Goal: Information Seeking & Learning: Understand process/instructions

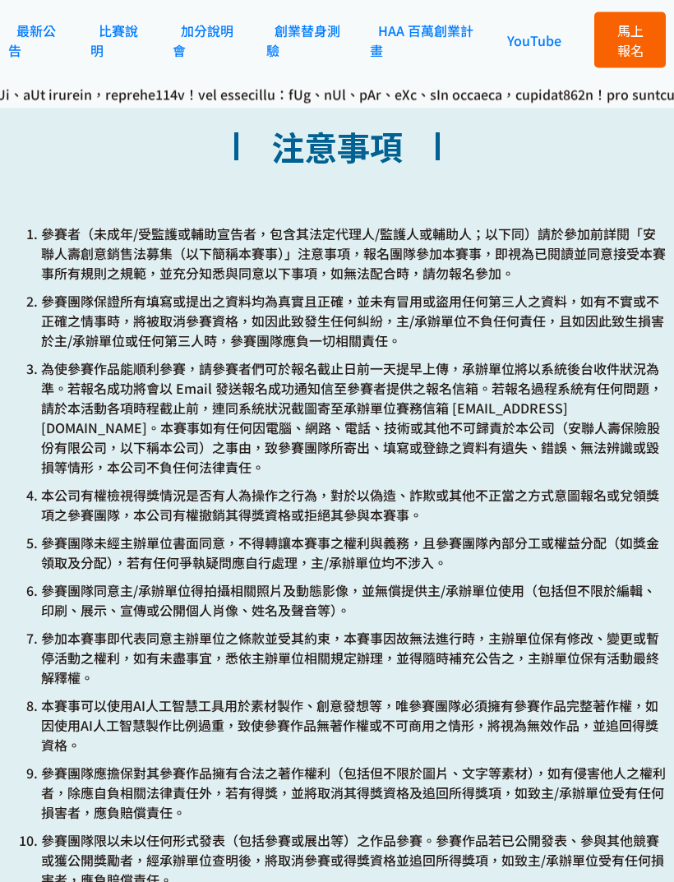
scroll to position [5196, 0]
click at [607, 283] on p "參賽者（未成年/受監護或輔助宣告者，包含其法定代理人/監護人或輔助人；以下同）請於參加前詳閱「安聯人壽創意銷售法募集（以下簡稱本賽事）」注意事項，報名團隊參加…" at bounding box center [353, 253] width 625 height 59
click at [597, 283] on p "參賽者（未成年/受監護或輔助宣告者，包含其法定代理人/監護人或輔助人；以下同）請於參加前詳閱「安聯人壽創意銷售法募集（以下簡稱本賽事）」注意事項，報名團隊參加…" at bounding box center [353, 253] width 625 height 59
click at [587, 283] on p "參賽者（未成年/受監護或輔助宣告者，包含其法定代理人/監護人或輔助人；以下同）請於參加前詳閱「安聯人壽創意銷售法募集（以下簡稱本賽事）」注意事項，報名團隊參加…" at bounding box center [353, 253] width 625 height 59
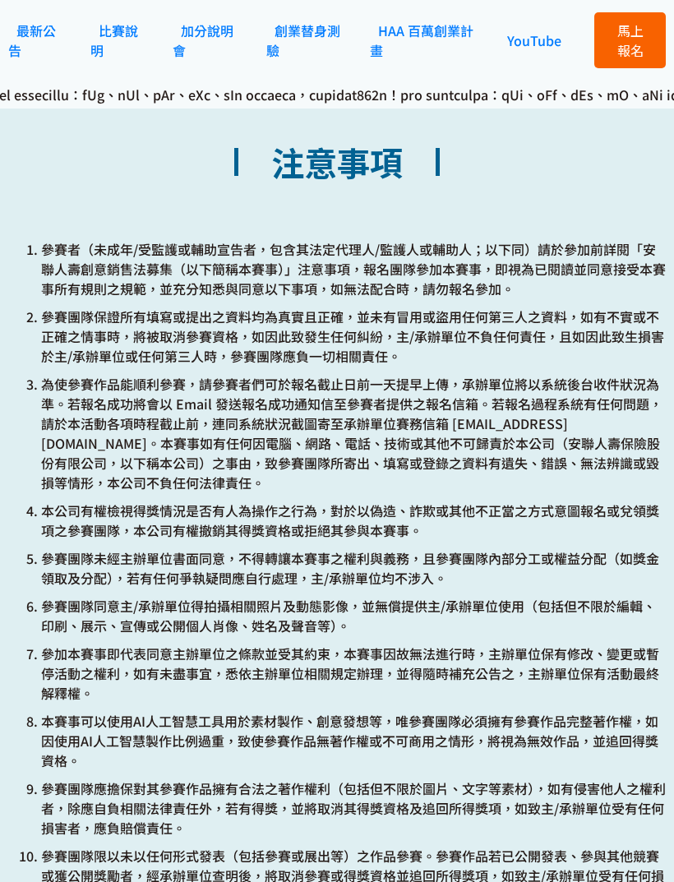
scroll to position [5180, 0]
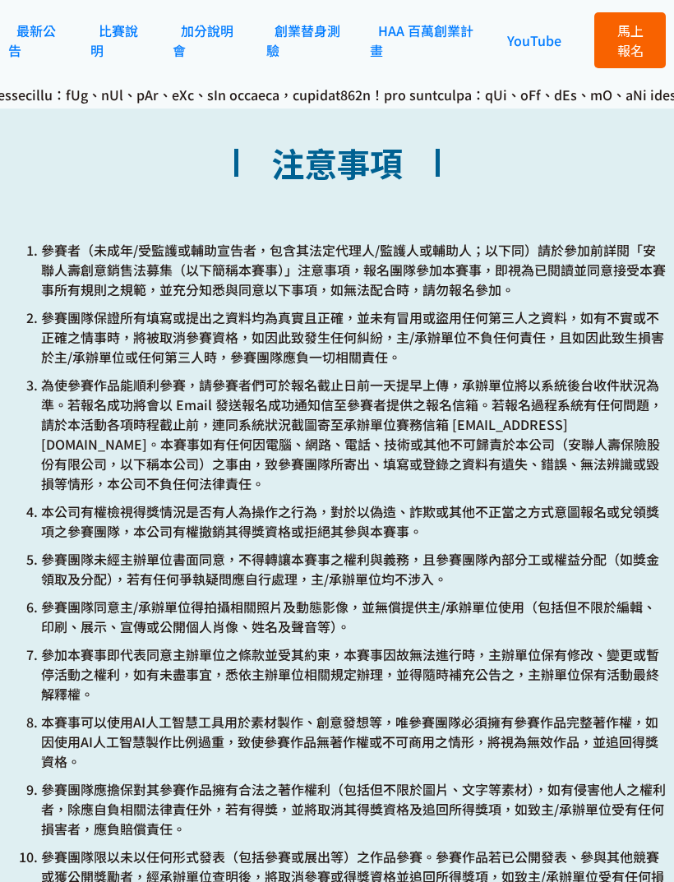
click at [572, 367] on p "參賽團隊保證所有填寫或提出之資料均為真實且正確，並未有冒用或盜用任何第三人之資料，如有不實或不正確之情事時，將被取消參賽資格，如因此致發生任何糾紛，主/承辦單…" at bounding box center [353, 337] width 625 height 59
click at [556, 420] on ol "參賽者（未成年/受監護或輔助宣告者，包含其法定代理人/監護人或輔助人；以下同）請於參加前詳閱「安聯人壽創意銷售法募集（以下簡稱本賽事）」注意事項，報名團隊參加…" at bounding box center [337, 716] width 658 height 952
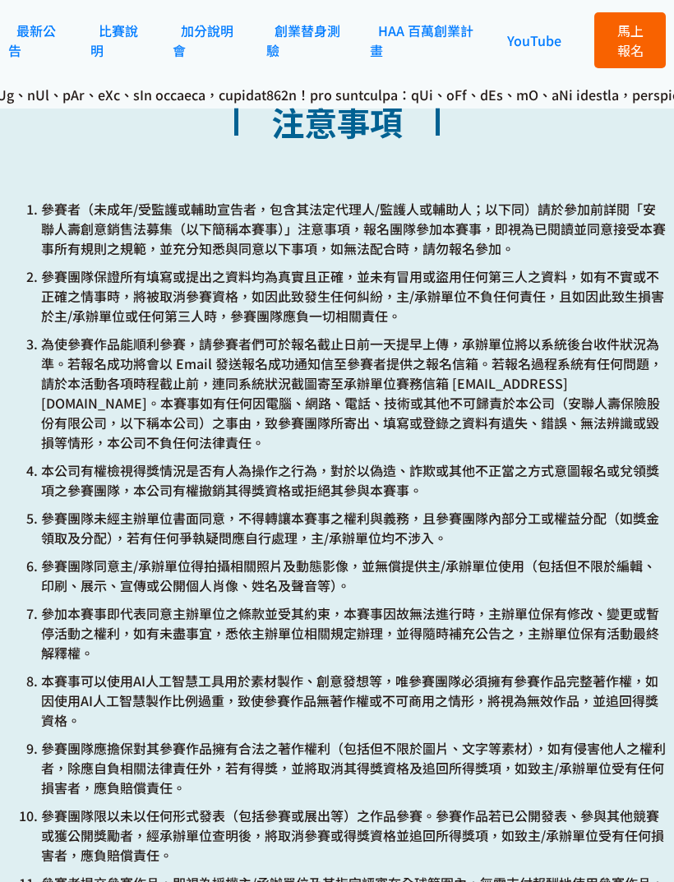
scroll to position [5222, 0]
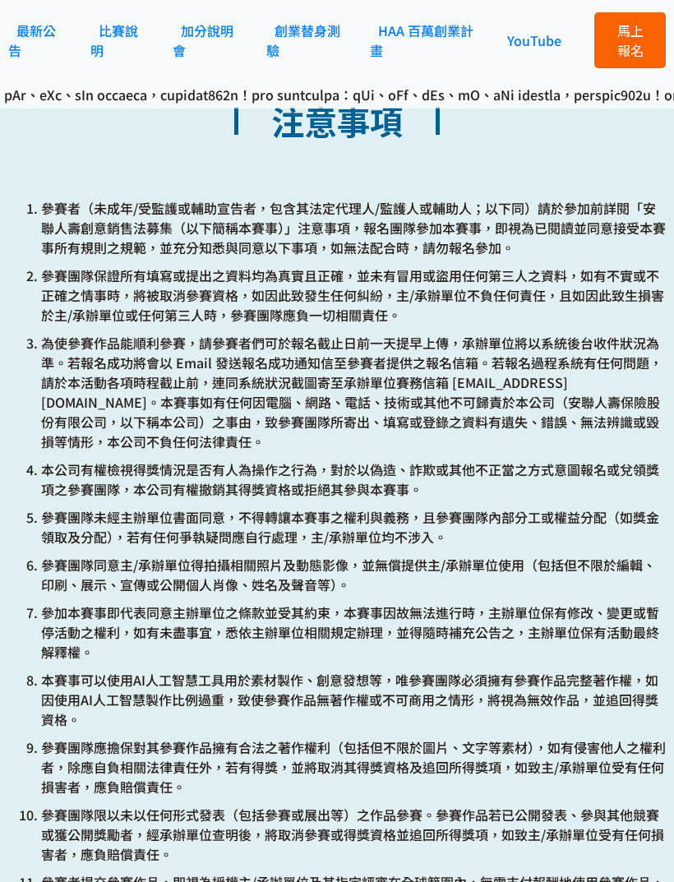
click at [544, 410] on p "為使參賽作品能順利參賽，請參賽者們可於報名截止日前一天提早上傳，承辦單位將以系統後台收件狀況為準。若報名成功將會以 Email 發送報名成功通知信至參賽者提供…" at bounding box center [353, 392] width 625 height 118
click at [540, 426] on p "為使參賽作品能順利參賽，請參賽者們可於報名截止日前一天提早上傳，承辦單位將以系統後台收件狀況為準。若報名成功將會以 Email 發送報名成功通知信至參賽者提供…" at bounding box center [353, 392] width 625 height 118
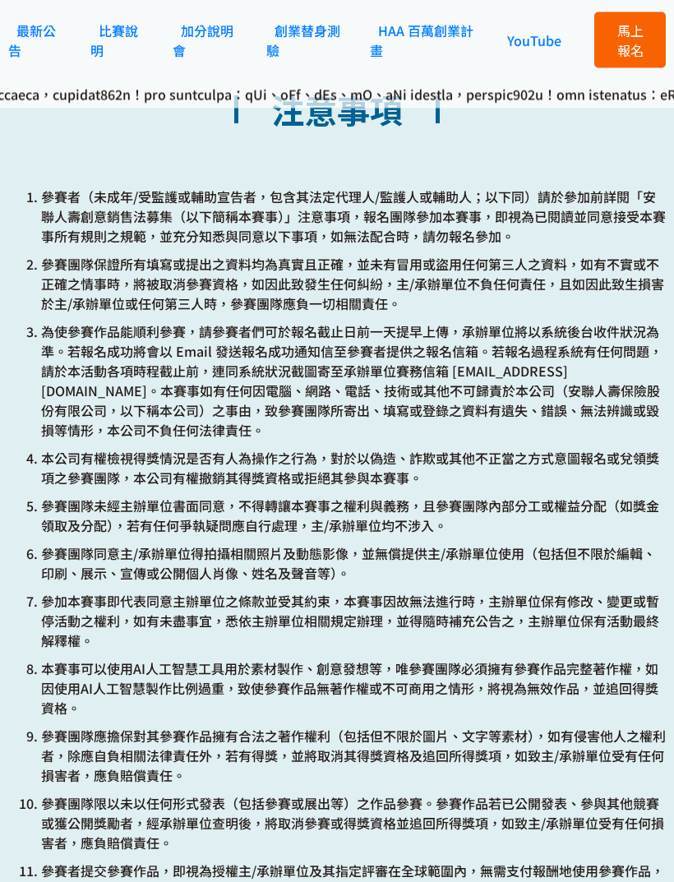
scroll to position [5233, 0]
click at [551, 416] on p "為使參賽作品能順利參賽，請參賽者們可於報名截止日前一天提早上傳，承辦單位將以系統後台收件狀況為準。若報名成功將會以 Email 發送報名成功通知信至參賽者提供…" at bounding box center [353, 381] width 625 height 118
click at [535, 440] on p "為使參賽作品能順利參賽，請參賽者們可於報名截止日前一天提早上傳，承辦單位將以系統後台收件狀況為準。若報名成功將會以 Email 發送報名成功通知信至參賽者提供…" at bounding box center [353, 381] width 625 height 118
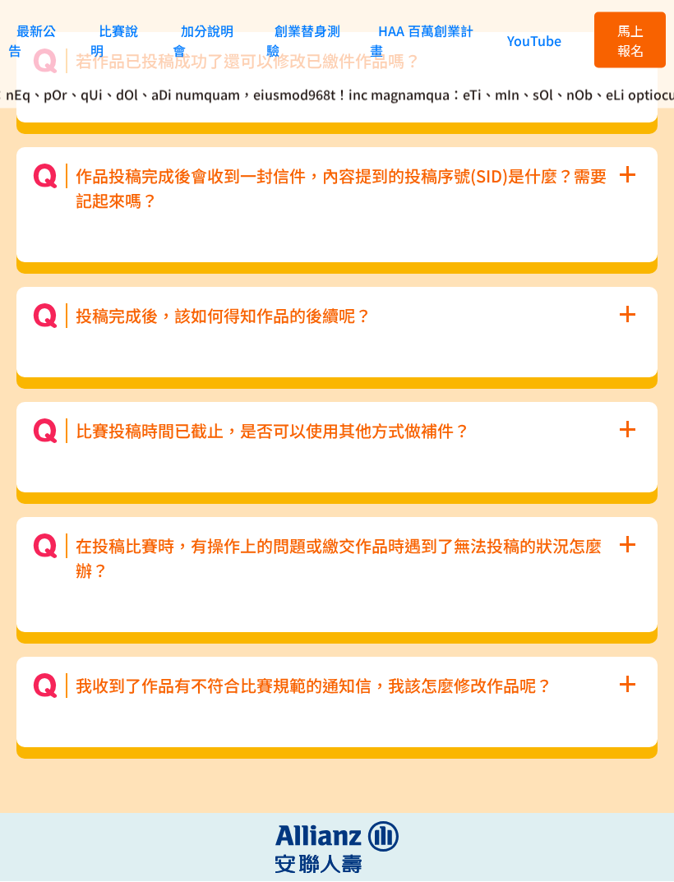
scroll to position [8320, 0]
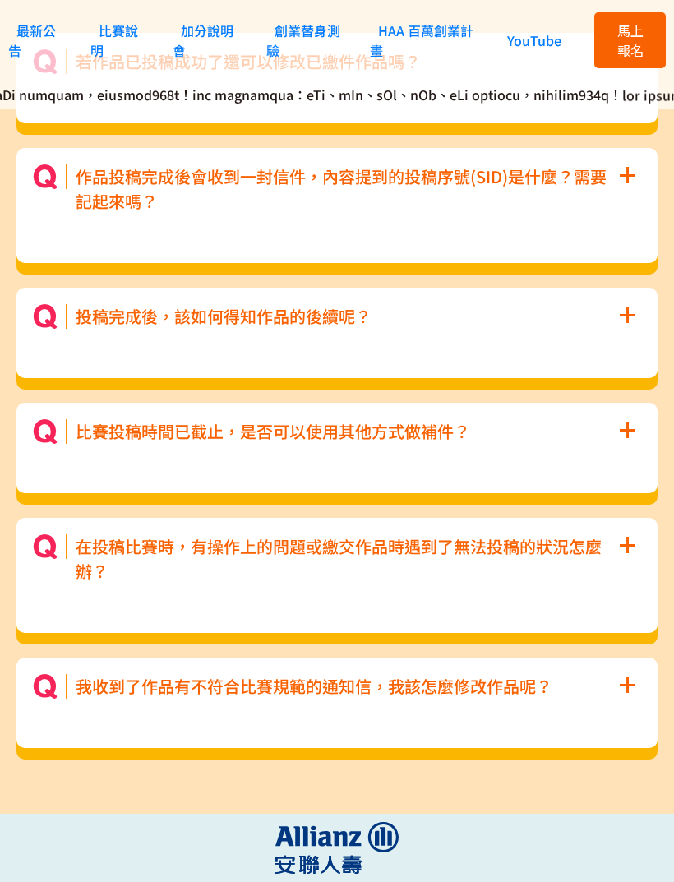
click at [626, 567] on span "+" at bounding box center [627, 544] width 18 height 48
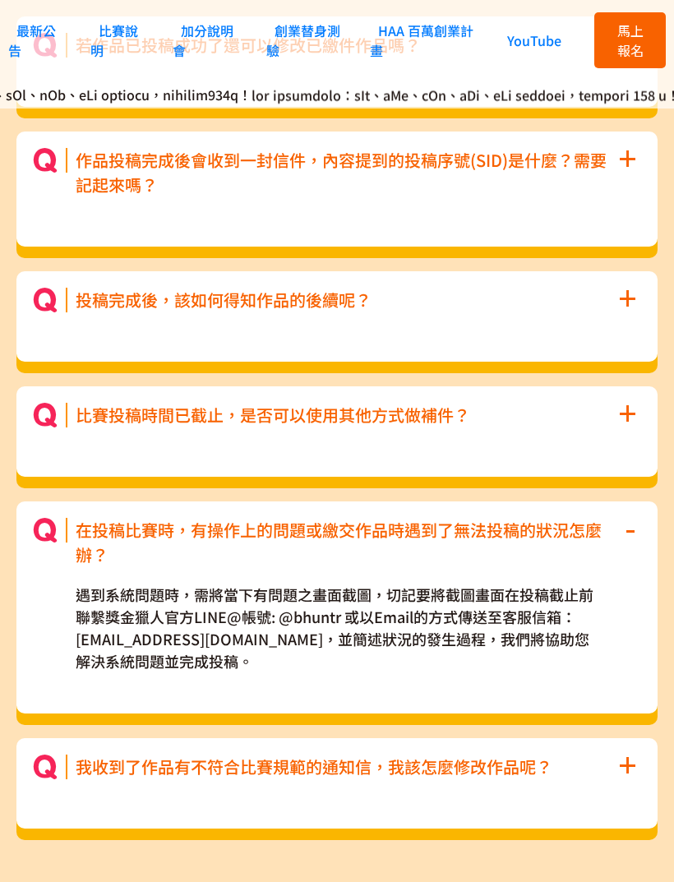
click at [633, 551] on span "-" at bounding box center [631, 527] width 12 height 48
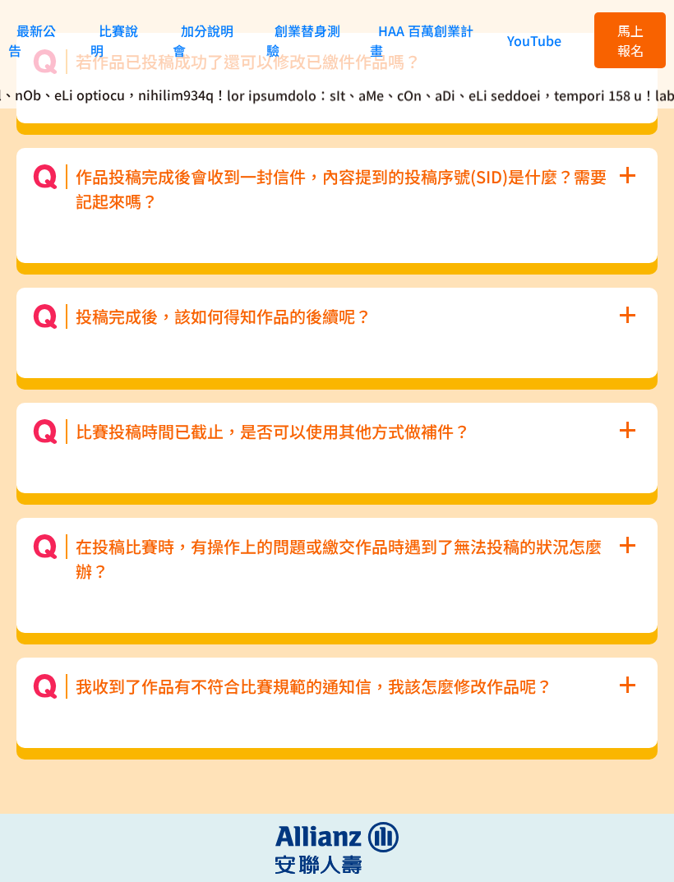
click at [627, 707] on span "+" at bounding box center [627, 684] width 18 height 48
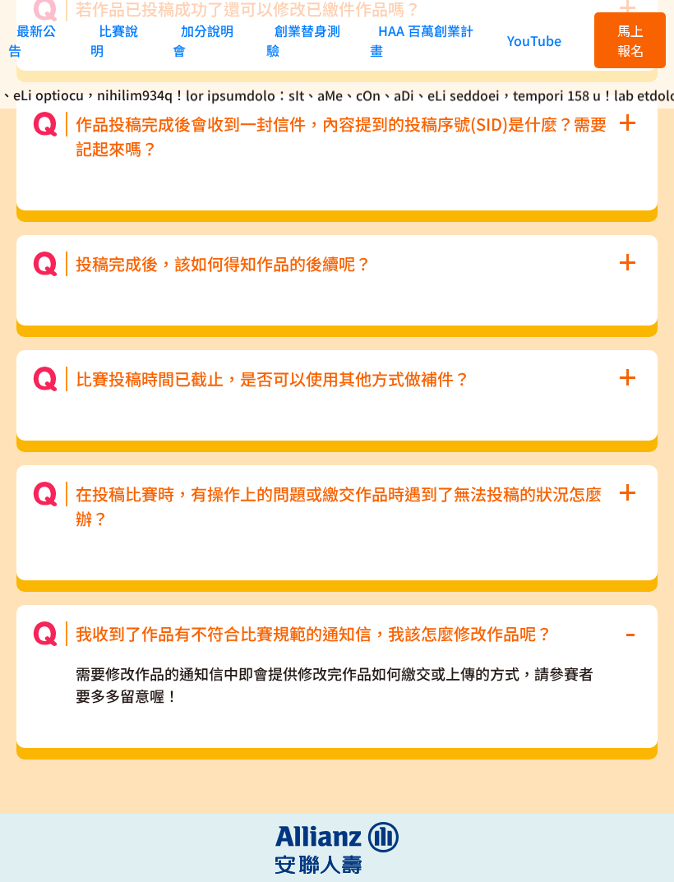
click at [637, 640] on button "-" at bounding box center [630, 631] width 21 height 18
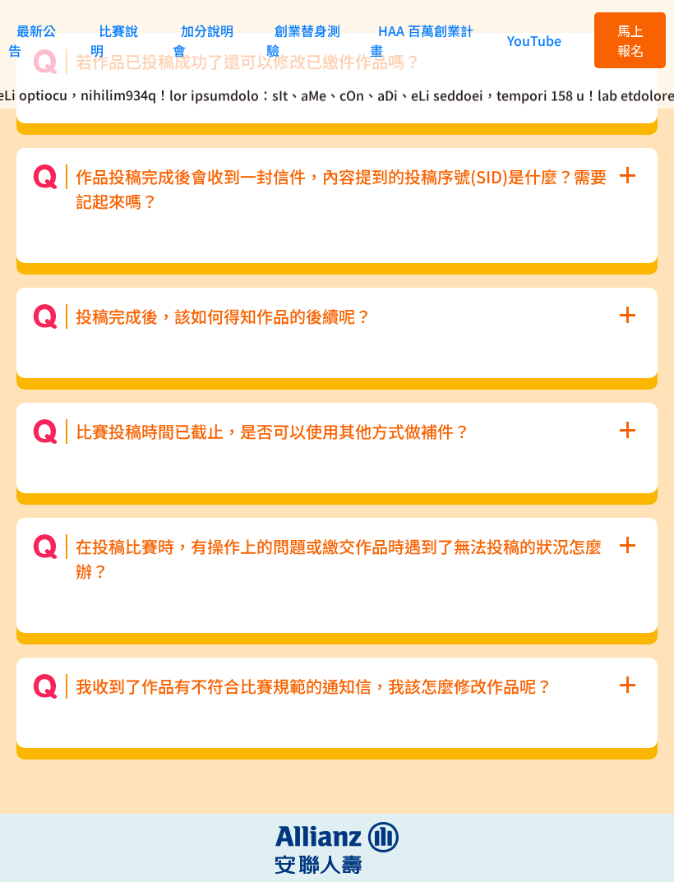
click at [640, 553] on button "+" at bounding box center [627, 544] width 28 height 18
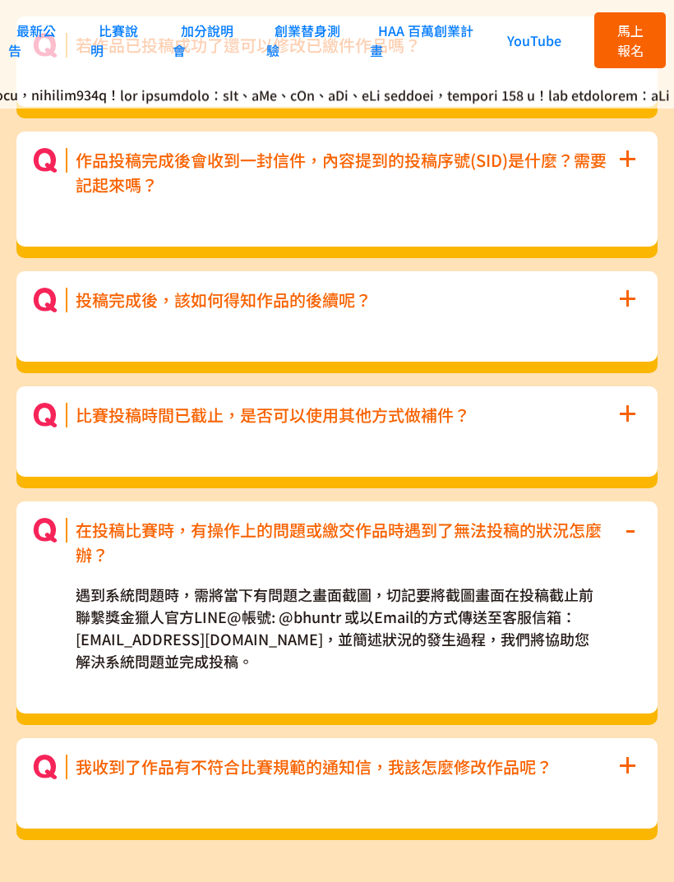
click at [640, 421] on button "+" at bounding box center [627, 412] width 28 height 18
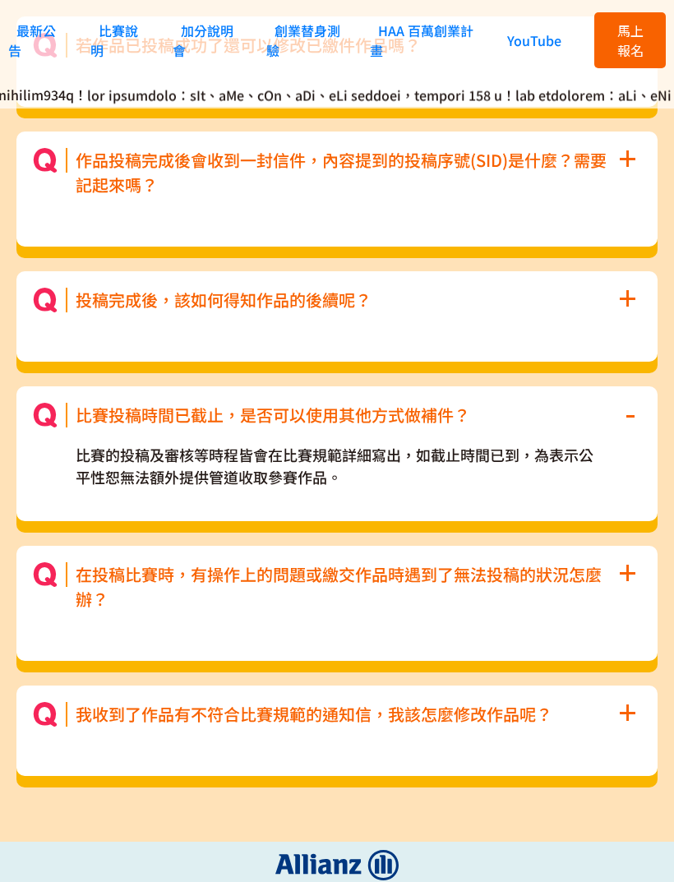
click at [639, 421] on button "-" at bounding box center [630, 412] width 21 height 18
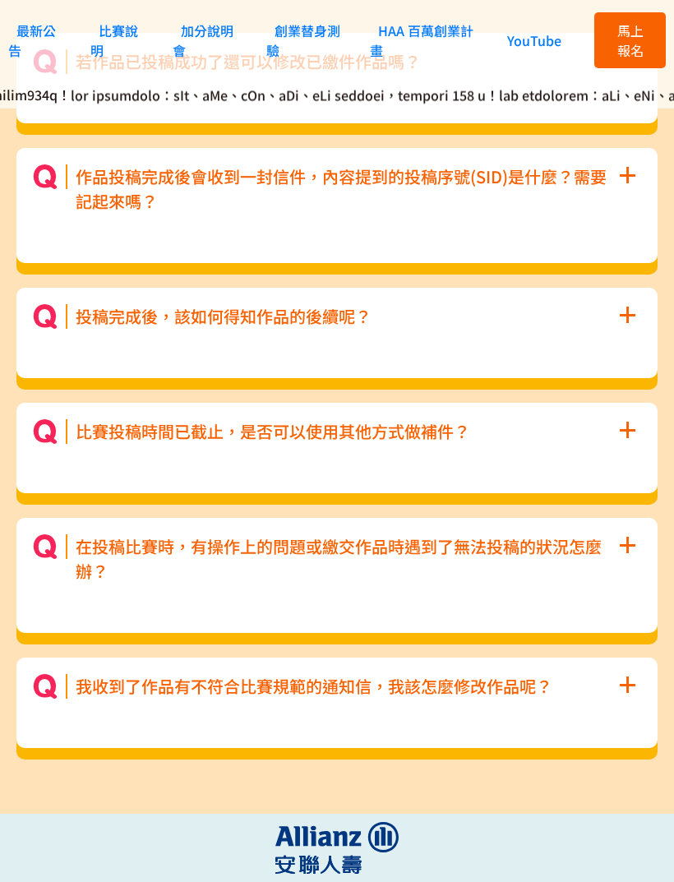
click at [636, 337] on span "+" at bounding box center [627, 313] width 18 height 48
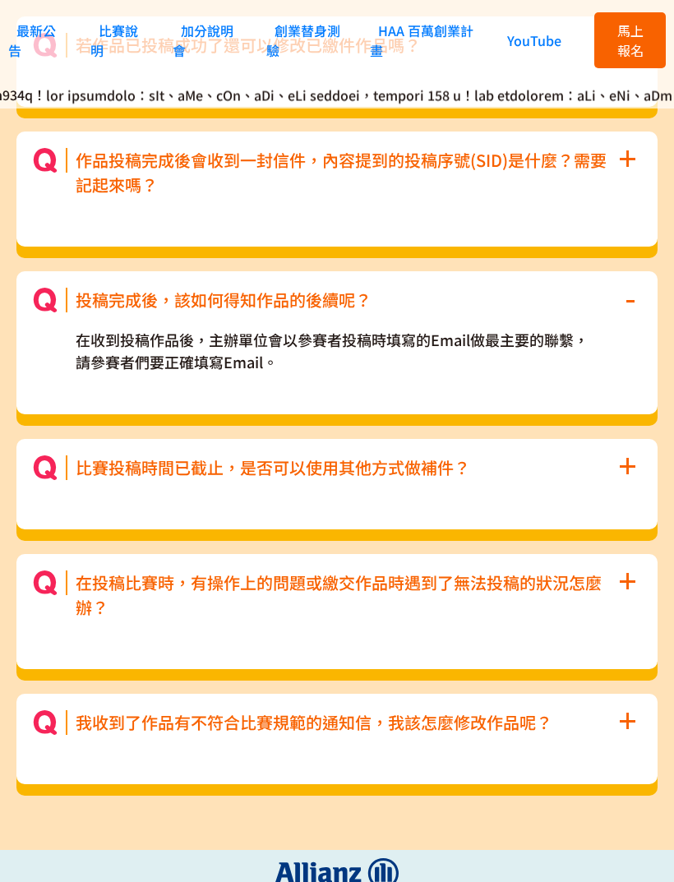
click at [630, 321] on span "-" at bounding box center [631, 297] width 12 height 48
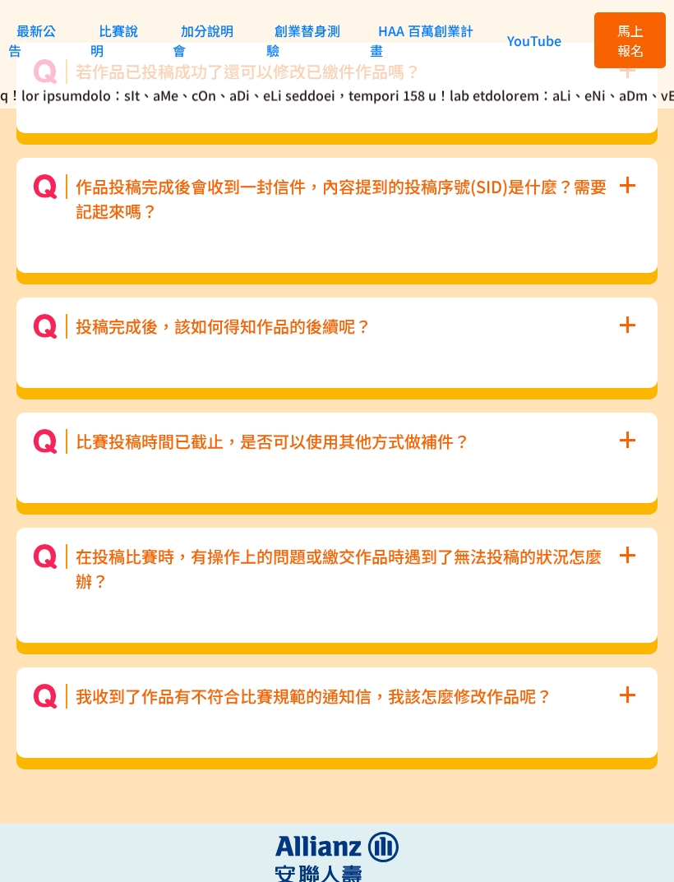
scroll to position [8277, 0]
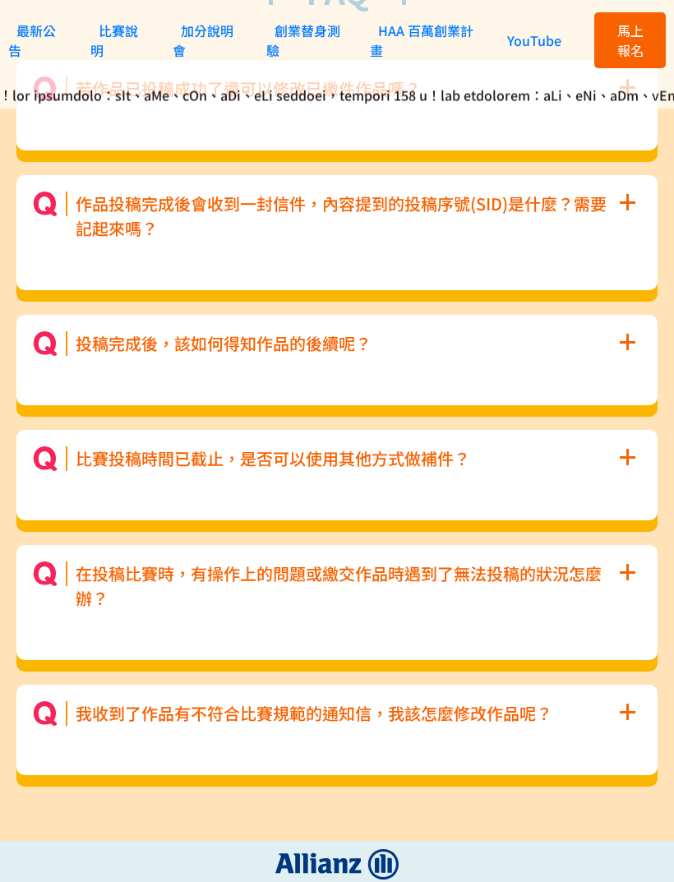
click at [626, 224] on span "+" at bounding box center [627, 201] width 18 height 48
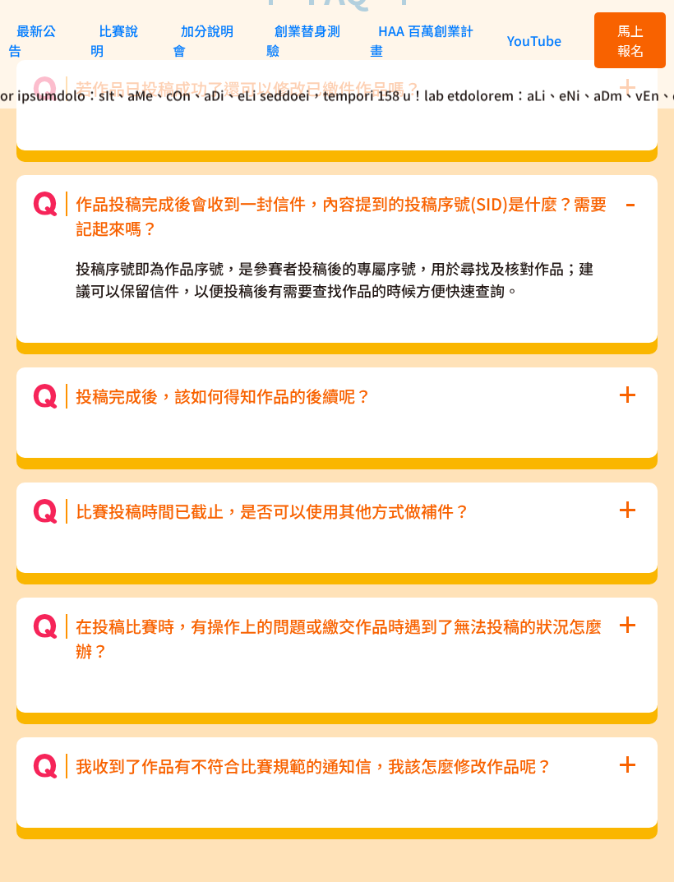
click at [626, 224] on span "-" at bounding box center [631, 201] width 12 height 48
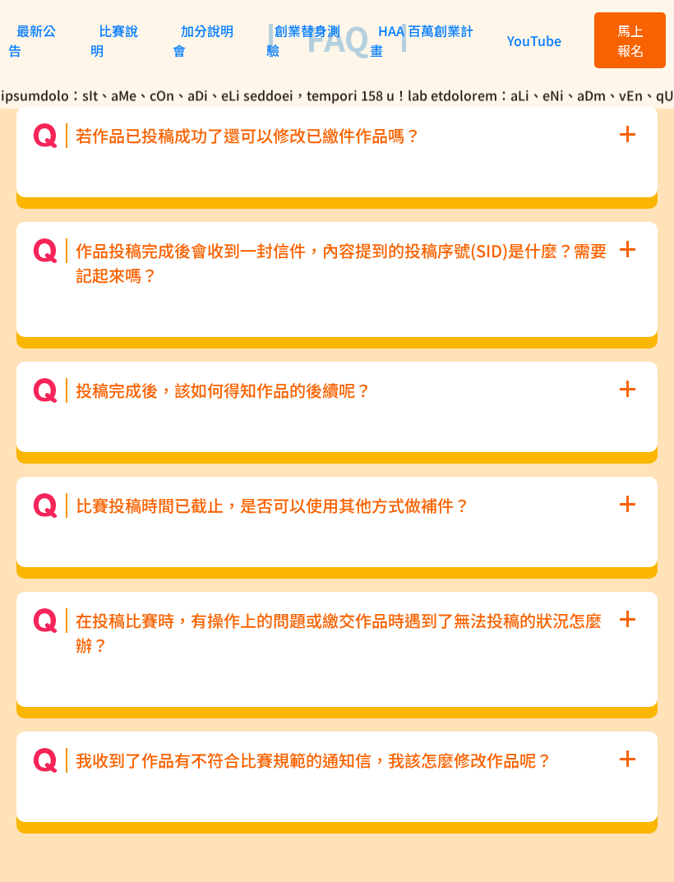
scroll to position [8158, 0]
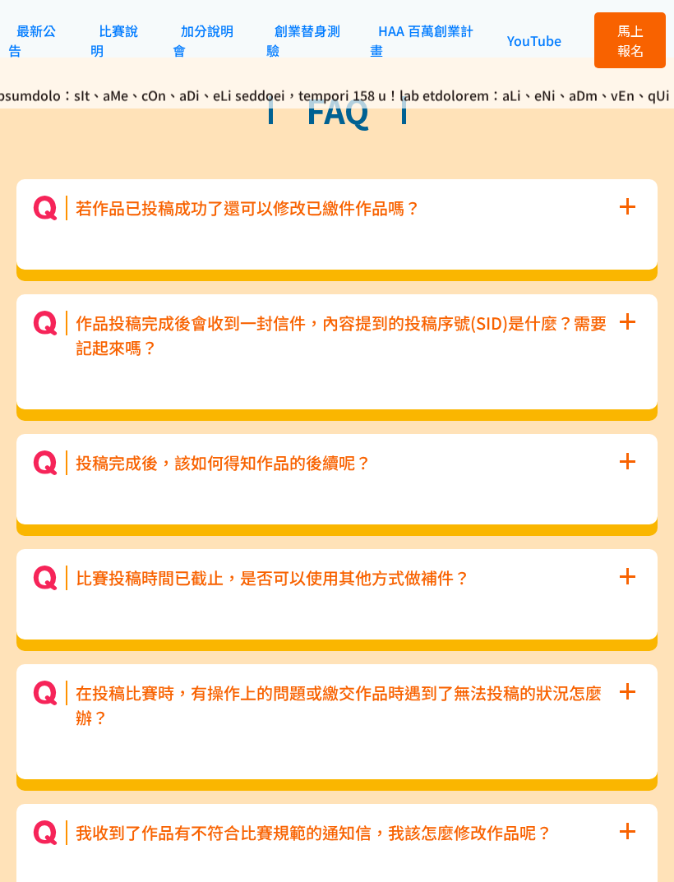
click at [627, 229] on span "+" at bounding box center [627, 205] width 18 height 48
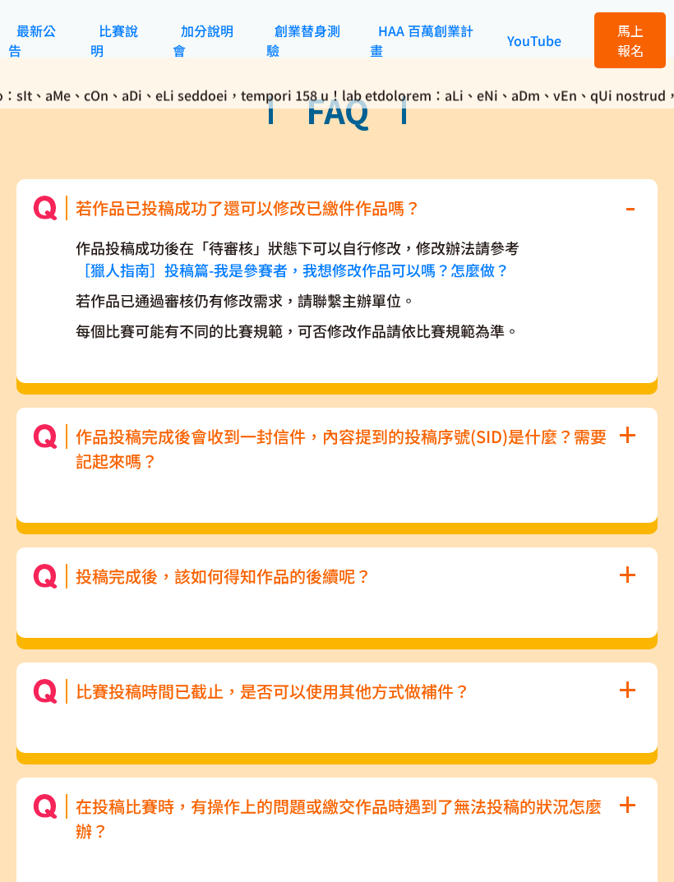
click at [629, 229] on span "-" at bounding box center [631, 205] width 12 height 48
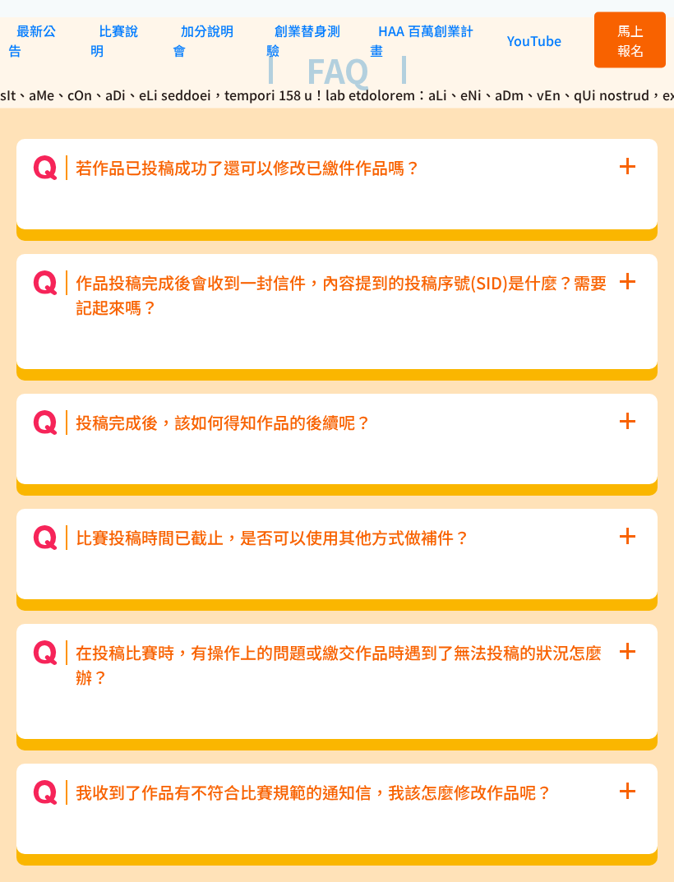
scroll to position [8320, 0]
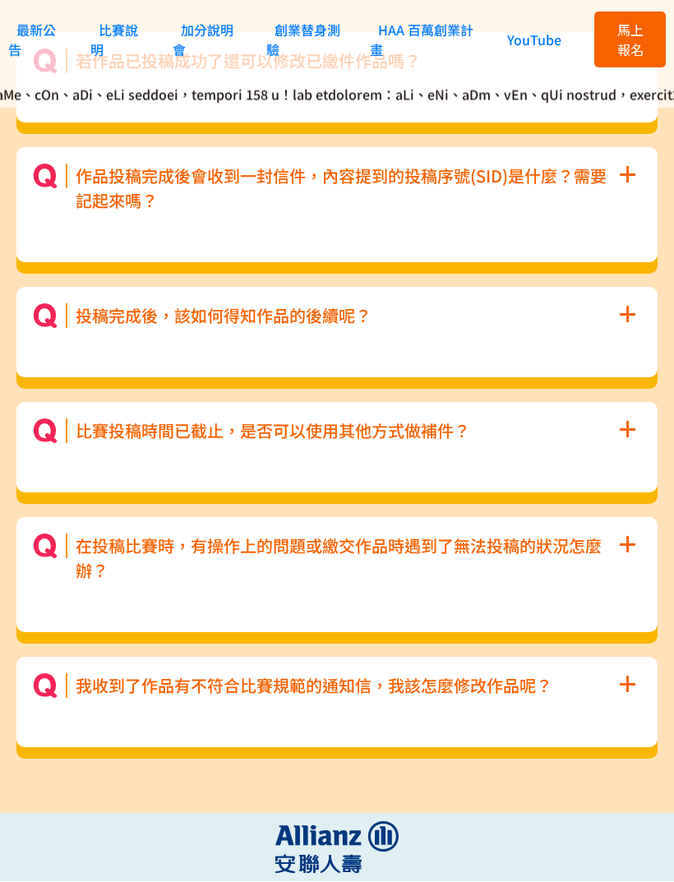
click at [624, 567] on span "+" at bounding box center [627, 544] width 18 height 48
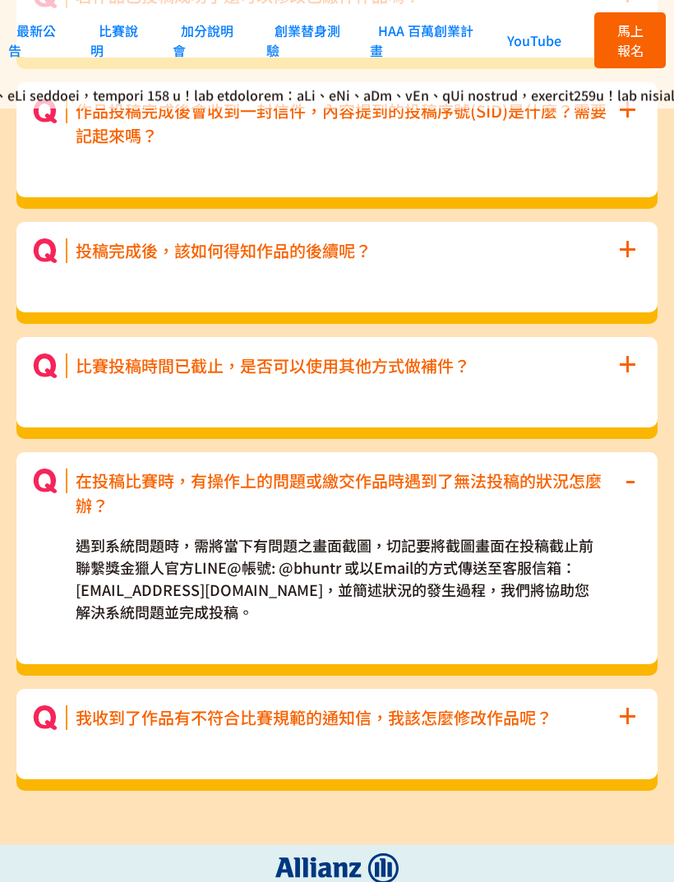
scroll to position [8373, 0]
